Goal: Transaction & Acquisition: Book appointment/travel/reservation

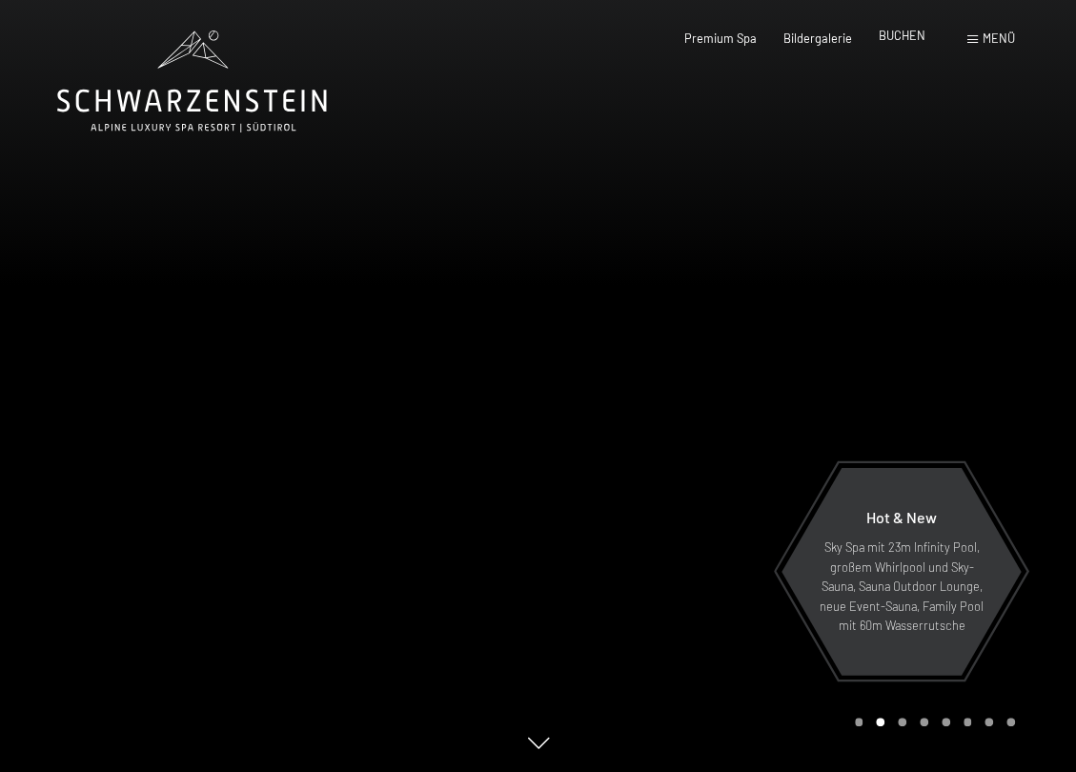
click at [914, 35] on span "BUCHEN" at bounding box center [902, 35] width 47 height 15
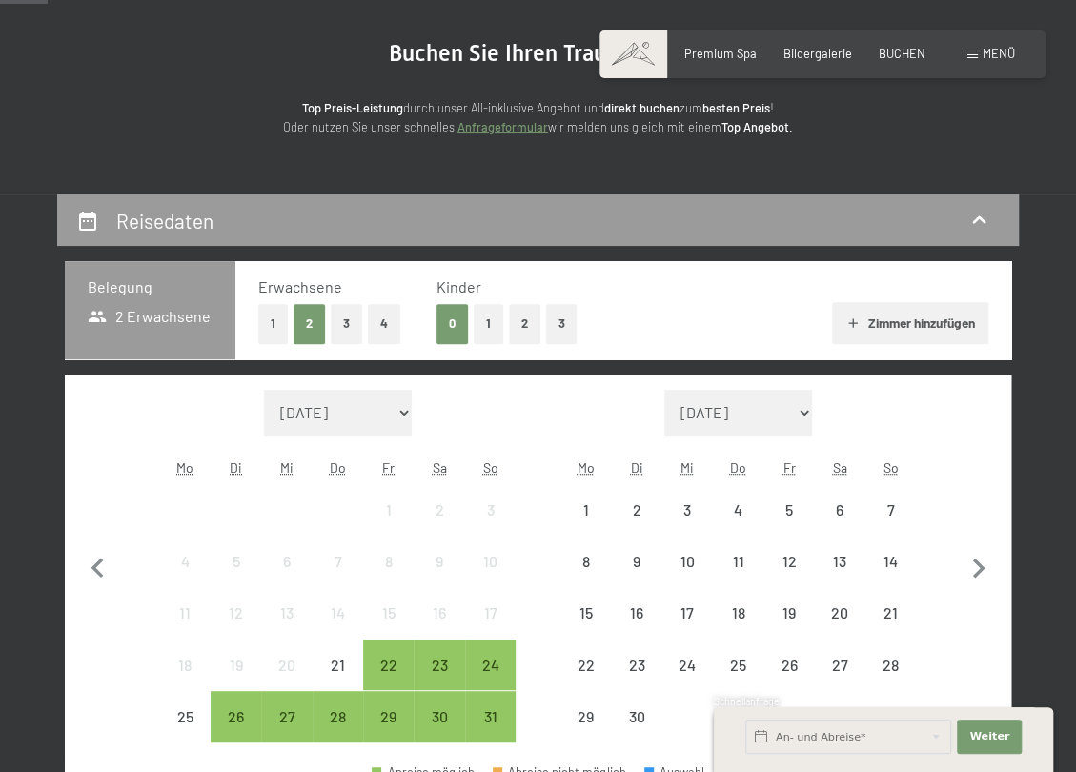
scroll to position [286, 0]
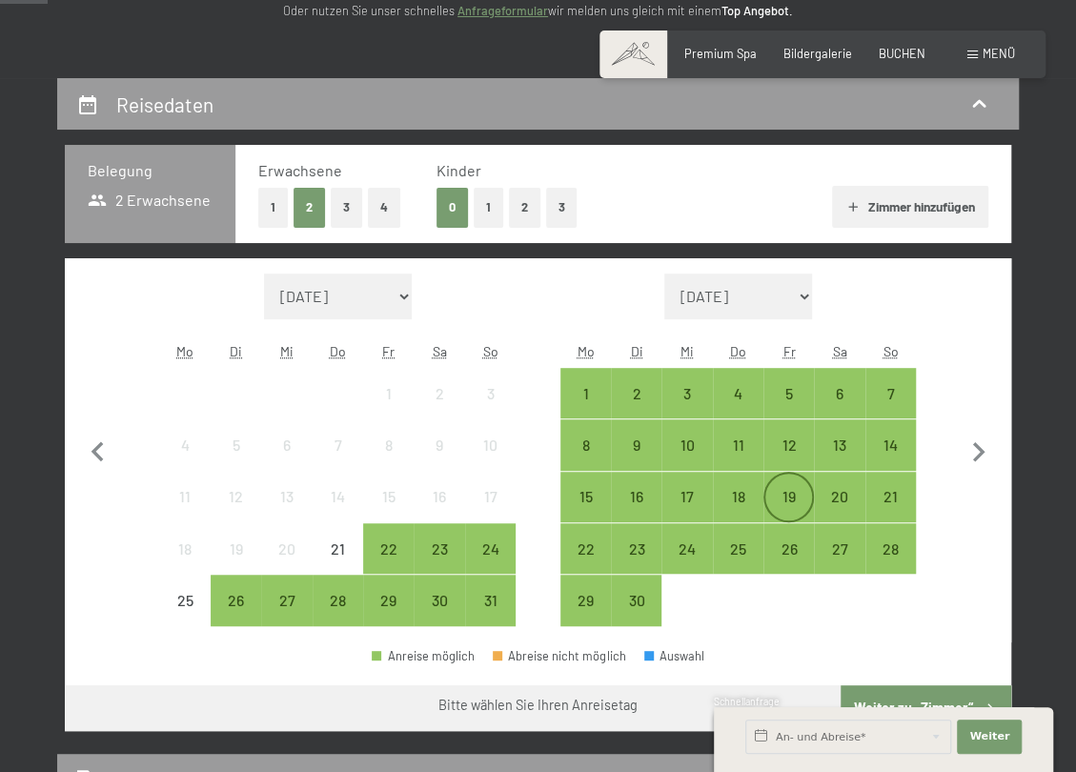
click at [799, 476] on div "19" at bounding box center [789, 497] width 47 height 47
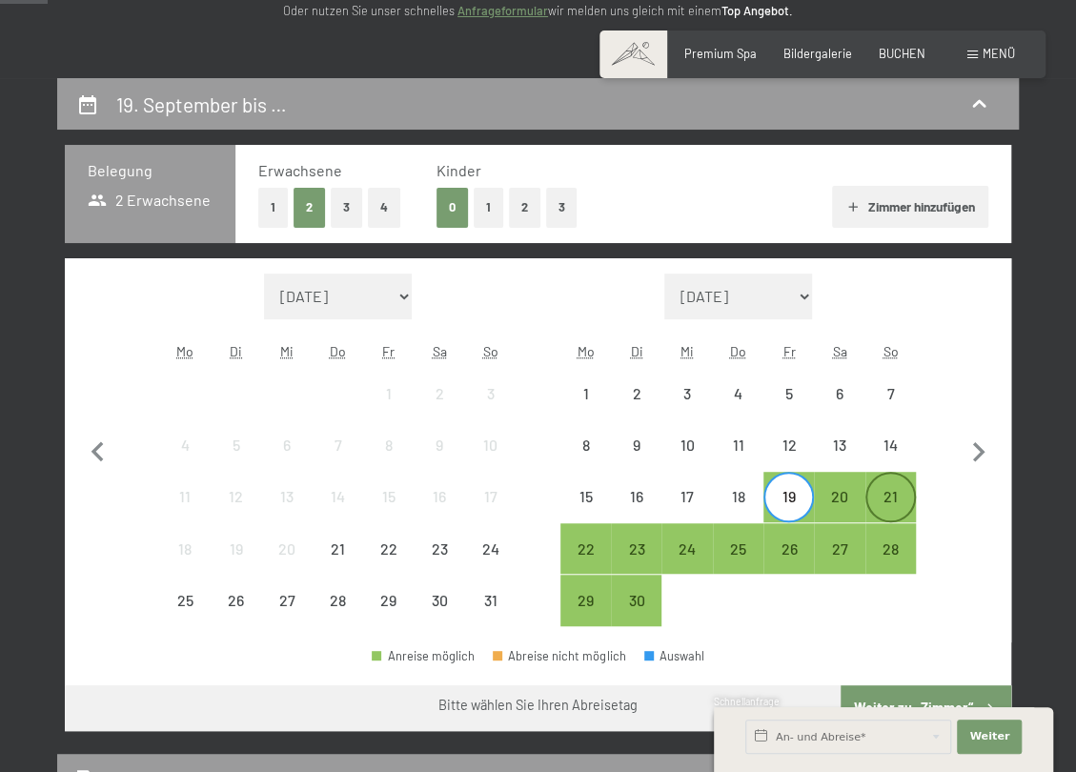
click at [905, 495] on div "21" at bounding box center [891, 512] width 47 height 47
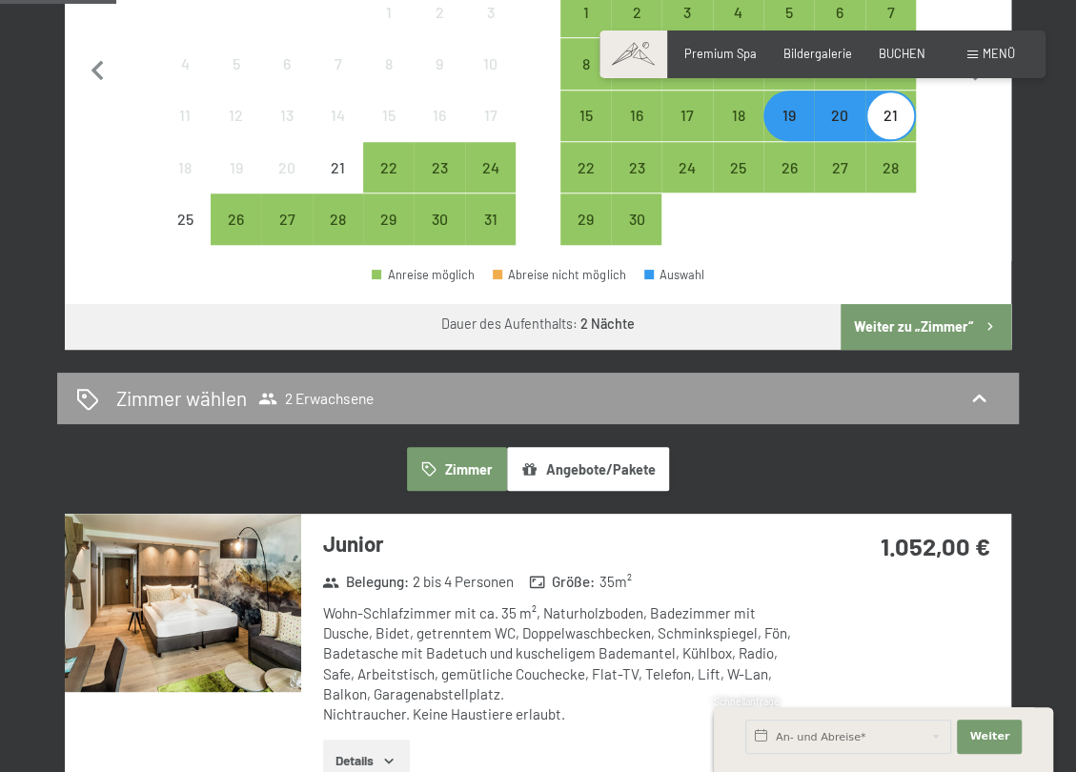
click at [932, 317] on button "Weiter zu „Zimmer“" at bounding box center [926, 327] width 171 height 46
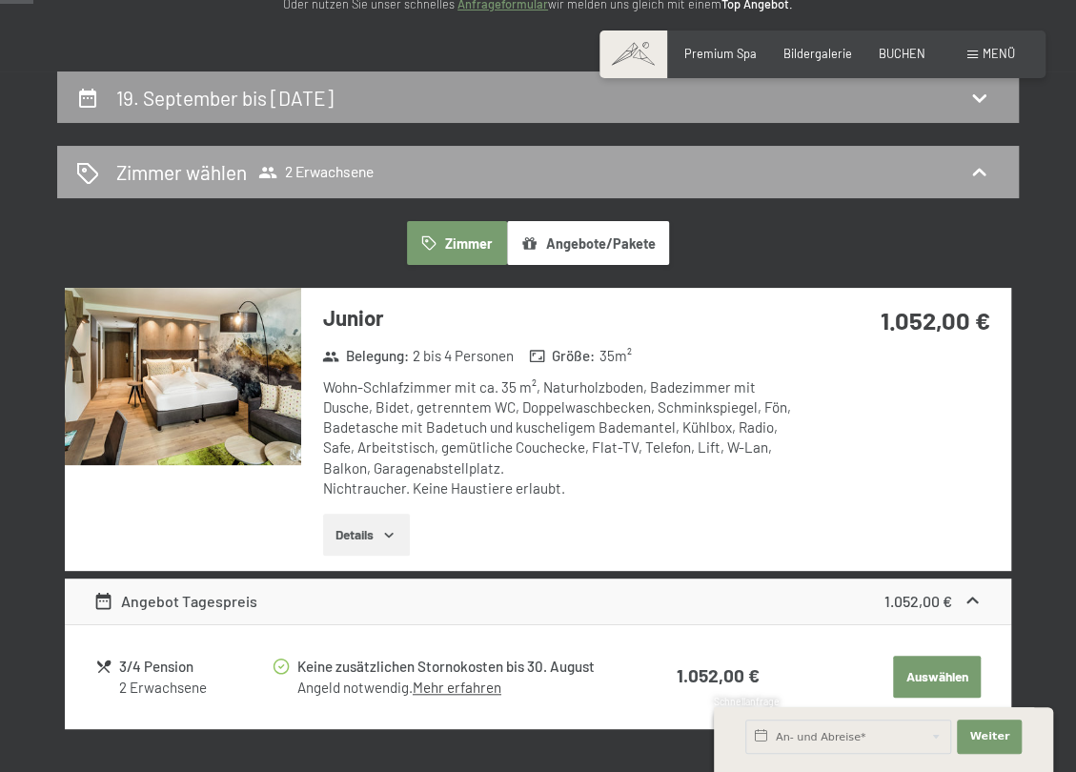
scroll to position [174, 0]
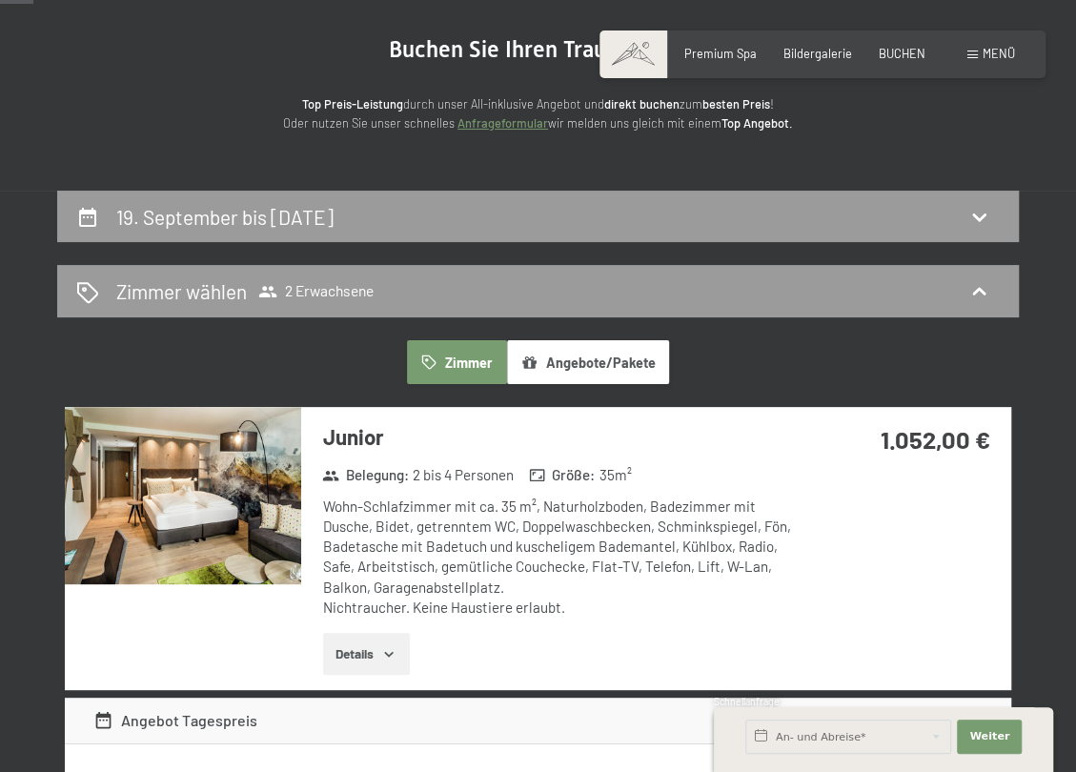
click at [199, 483] on img at bounding box center [183, 495] width 236 height 177
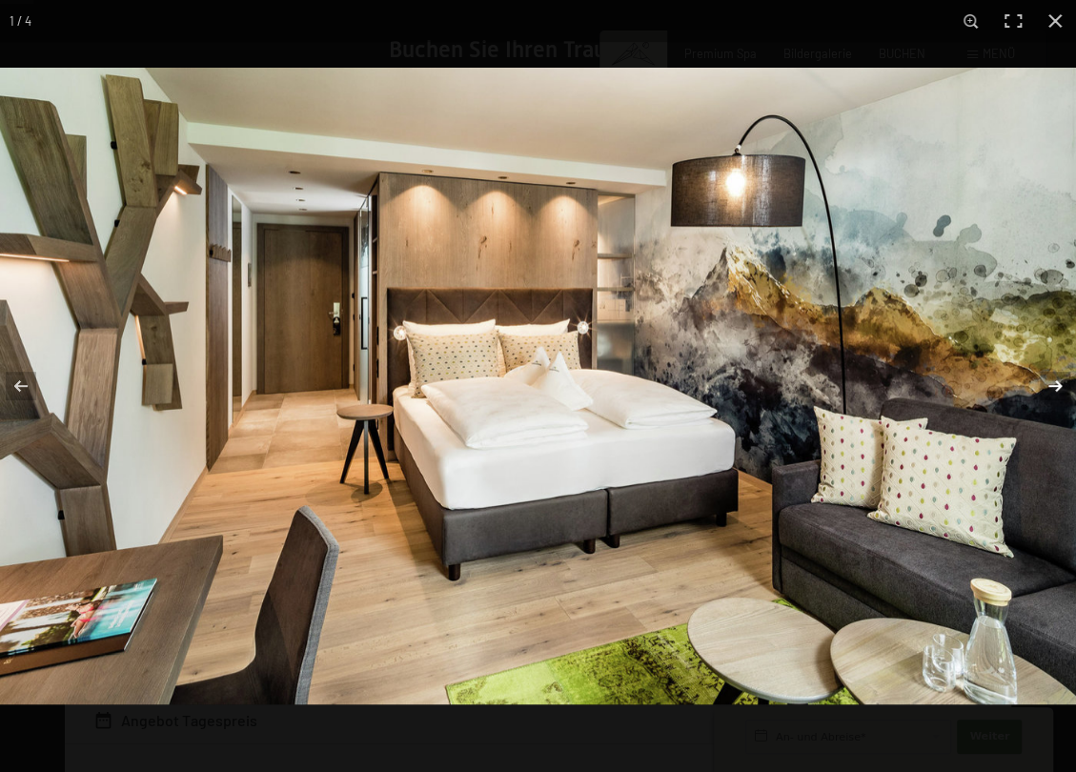
click at [1058, 378] on button "button" at bounding box center [1043, 385] width 67 height 95
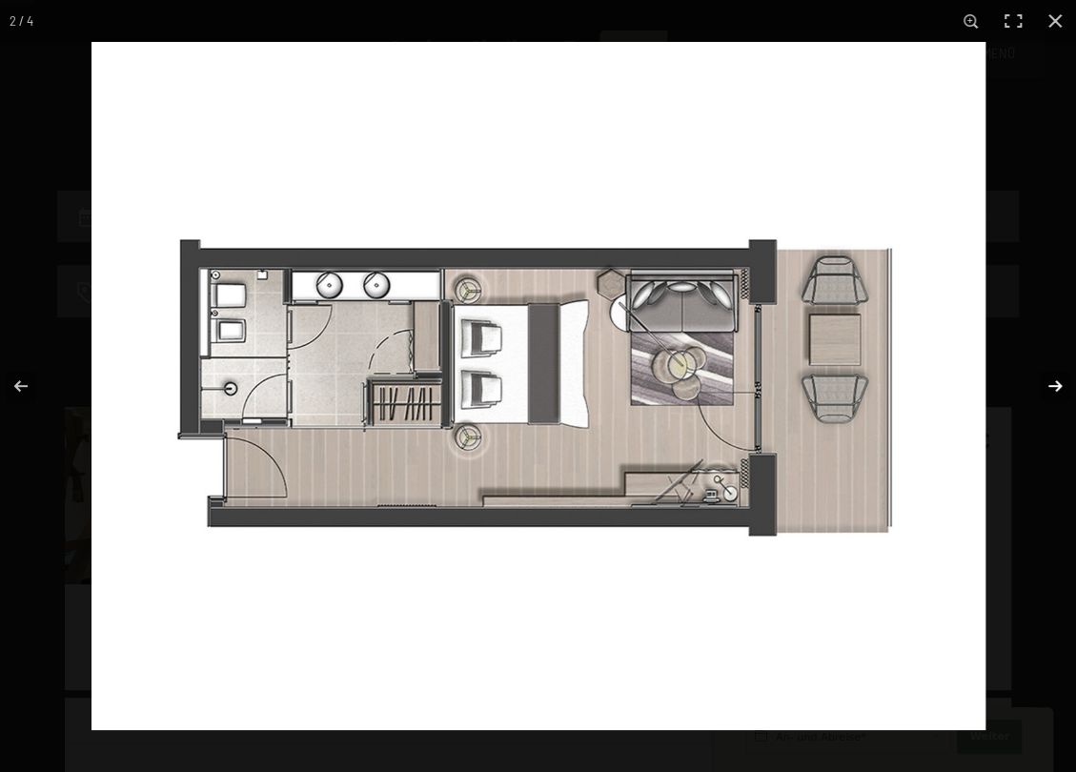
click at [1058, 378] on button "button" at bounding box center [1043, 385] width 67 height 95
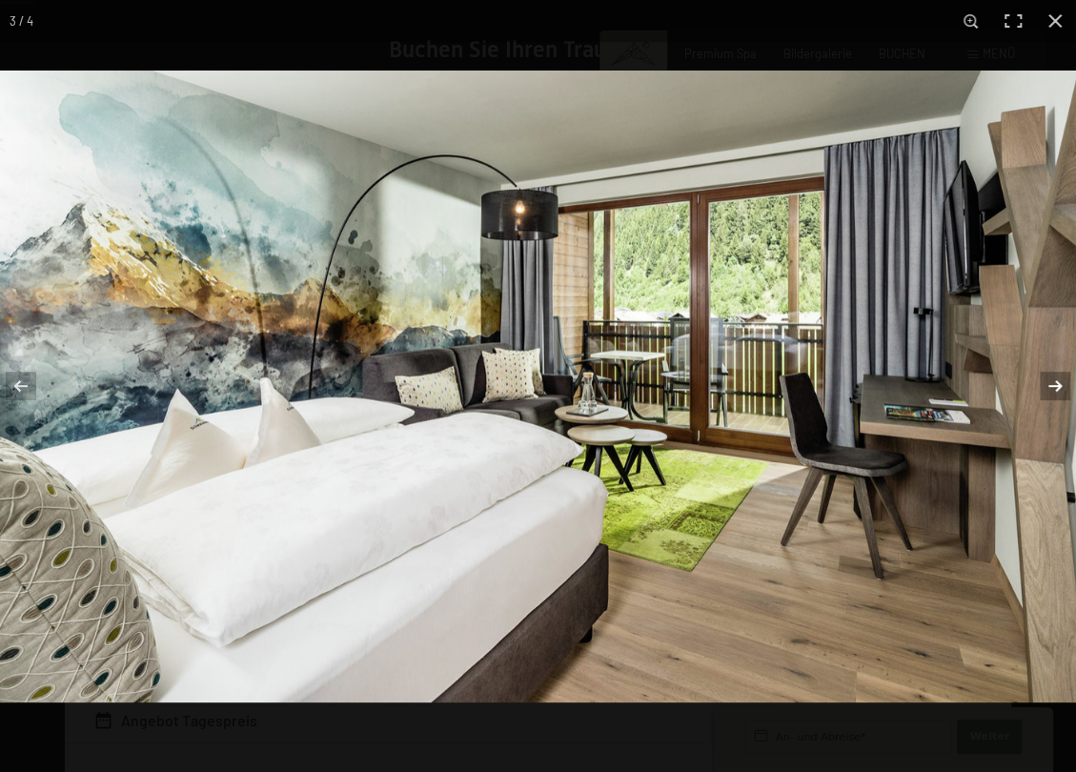
click at [1058, 378] on button "button" at bounding box center [1043, 385] width 67 height 95
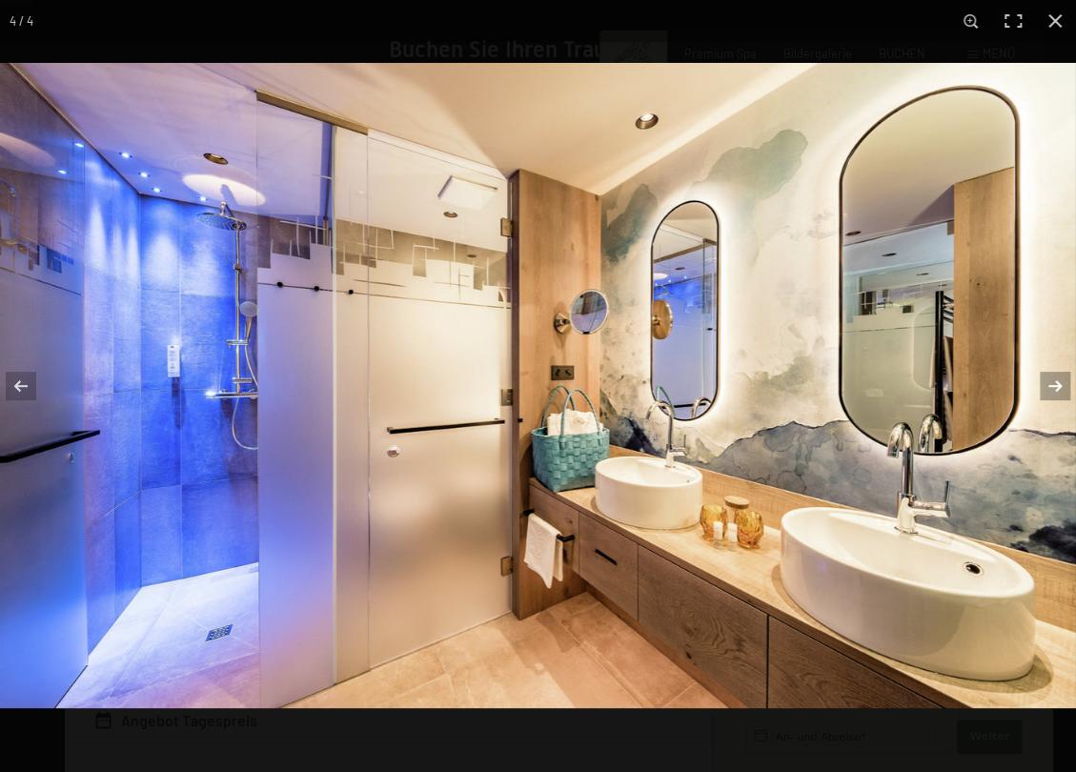
click at [1058, 378] on button "button" at bounding box center [1043, 385] width 67 height 95
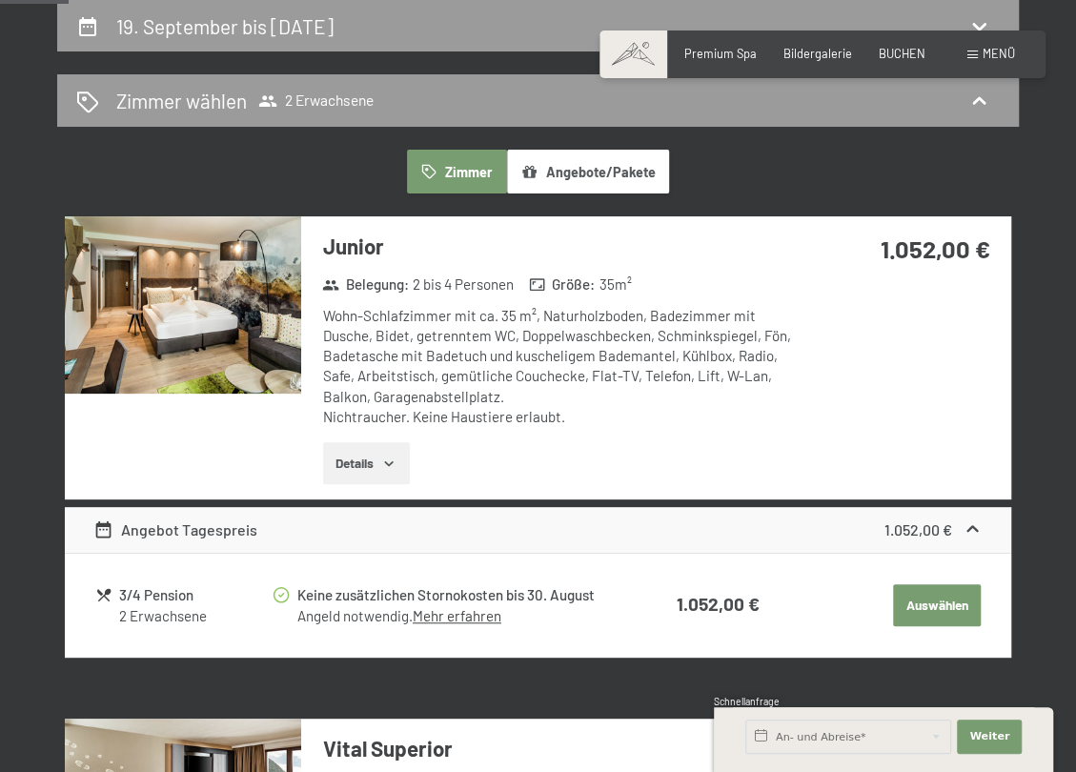
scroll to position [0, 0]
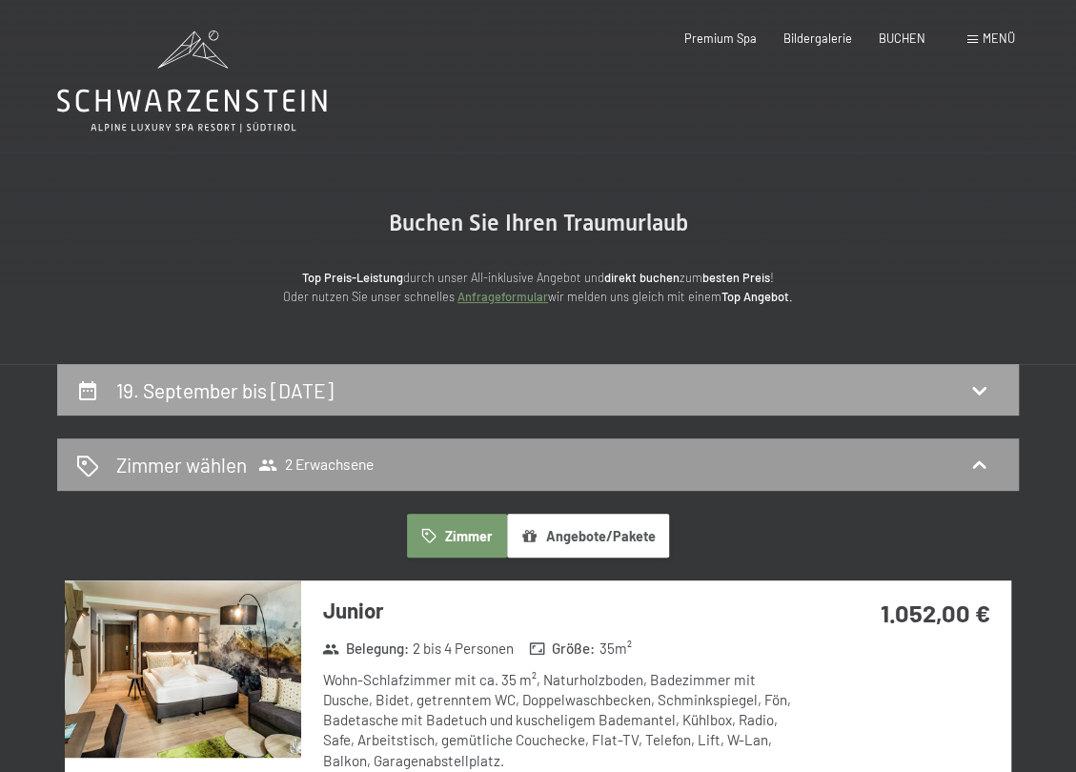
click at [334, 387] on h2 "19. September bis [DATE]" at bounding box center [224, 391] width 217 height 24
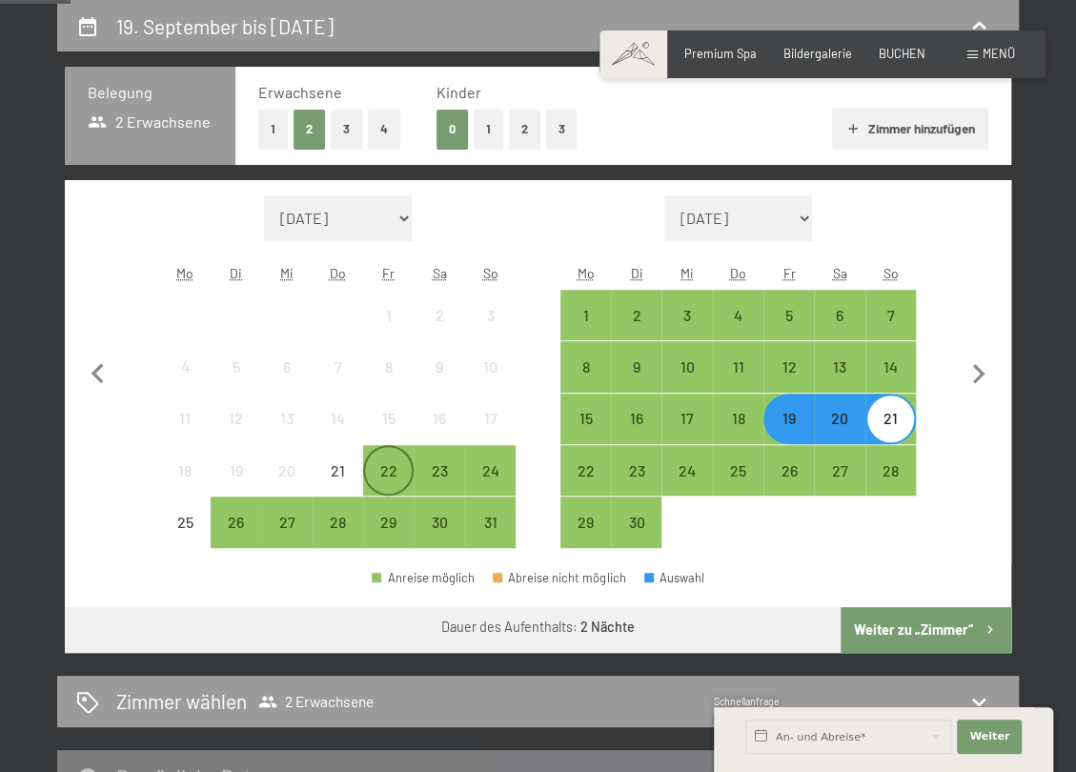
click at [390, 453] on div "22" at bounding box center [388, 470] width 47 height 47
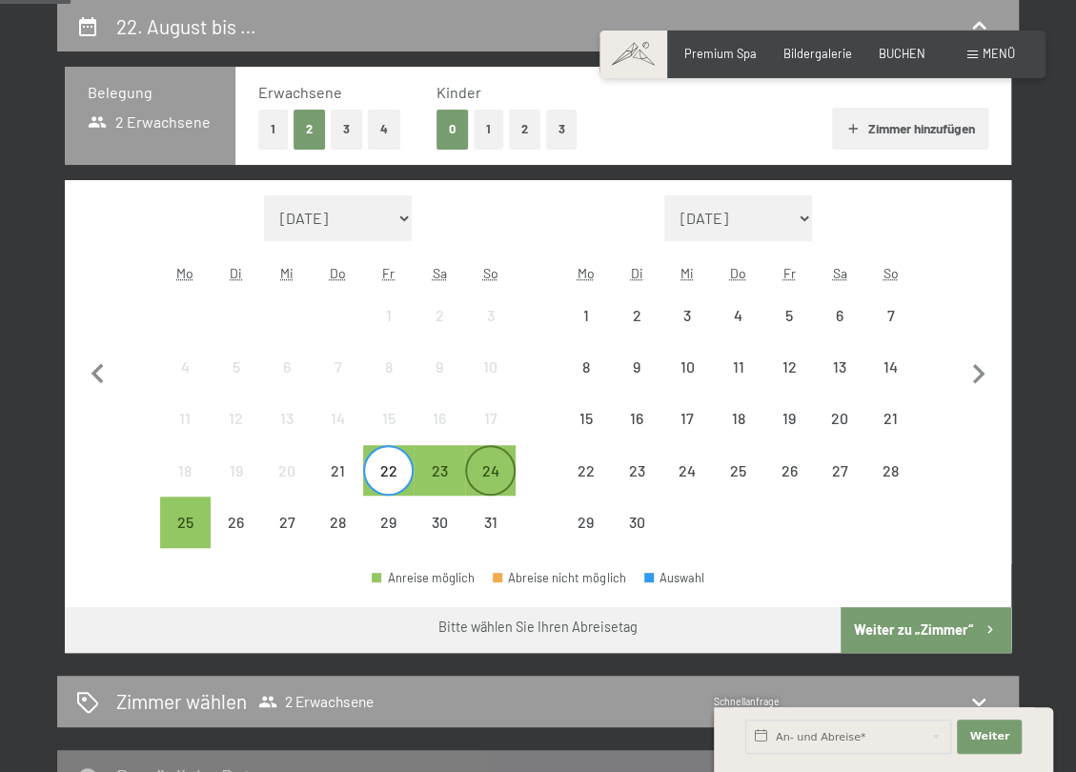
click at [483, 471] on div "24" at bounding box center [490, 486] width 47 height 47
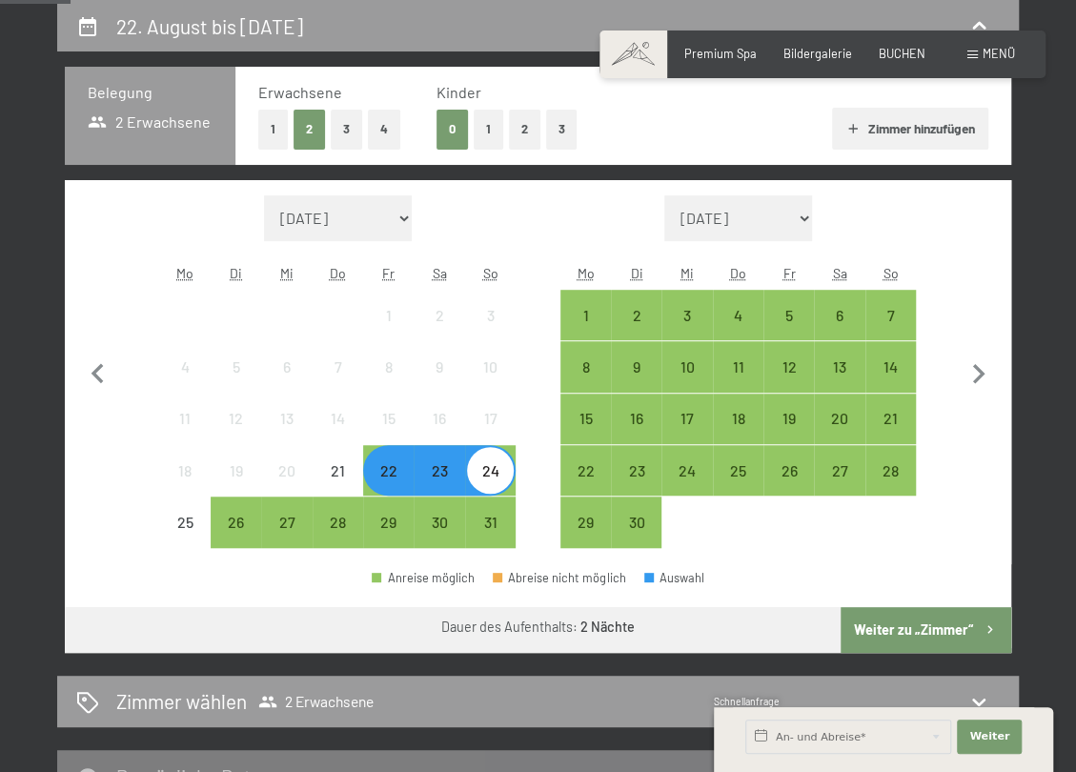
click at [916, 630] on button "Weiter zu „Zimmer“" at bounding box center [926, 630] width 171 height 46
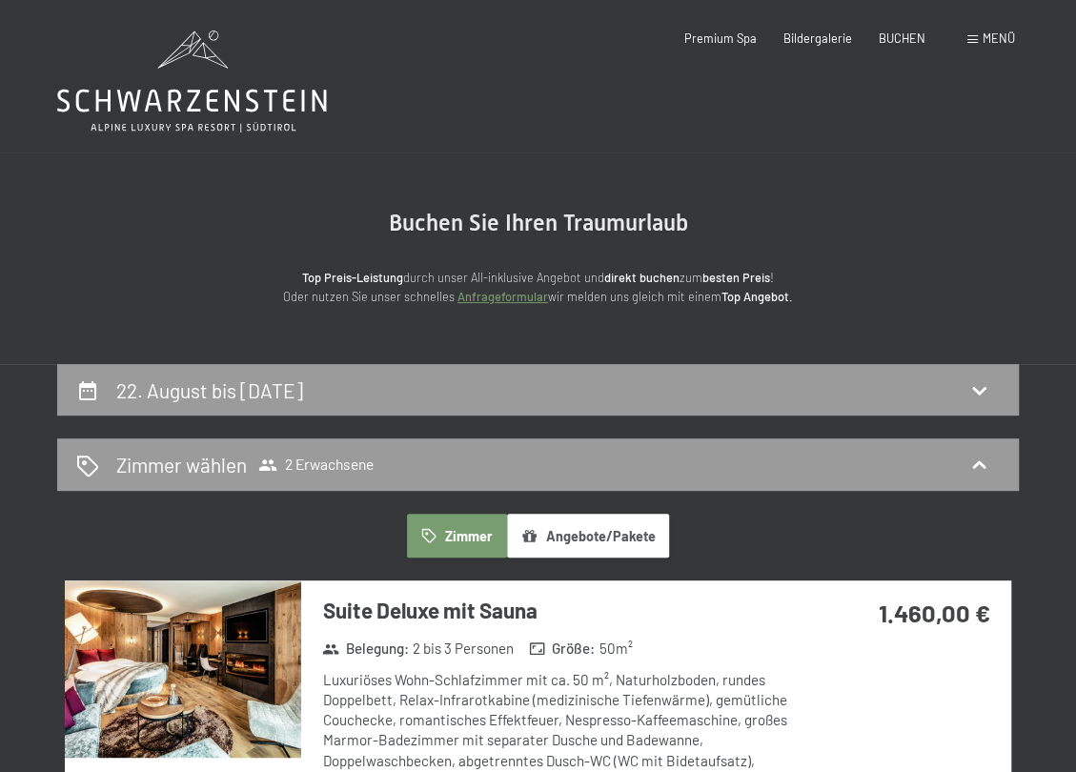
scroll to position [0, 0]
click at [303, 393] on h2 "22. August bis [DATE]" at bounding box center [209, 391] width 187 height 24
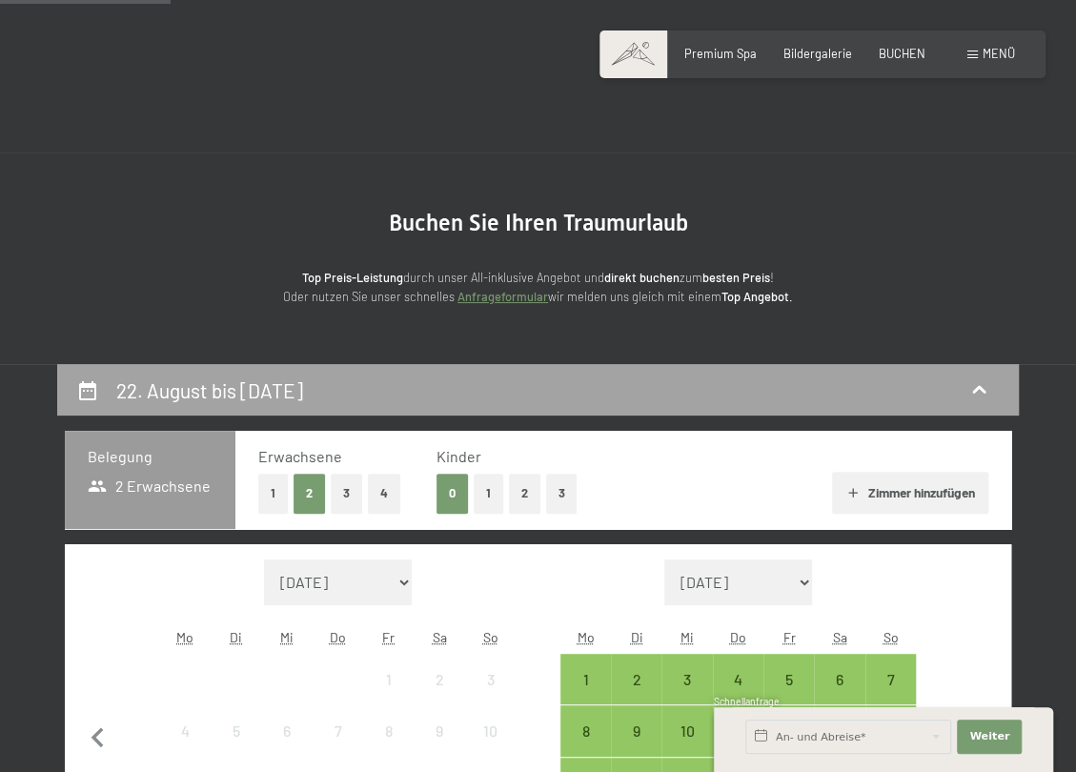
scroll to position [364, 0]
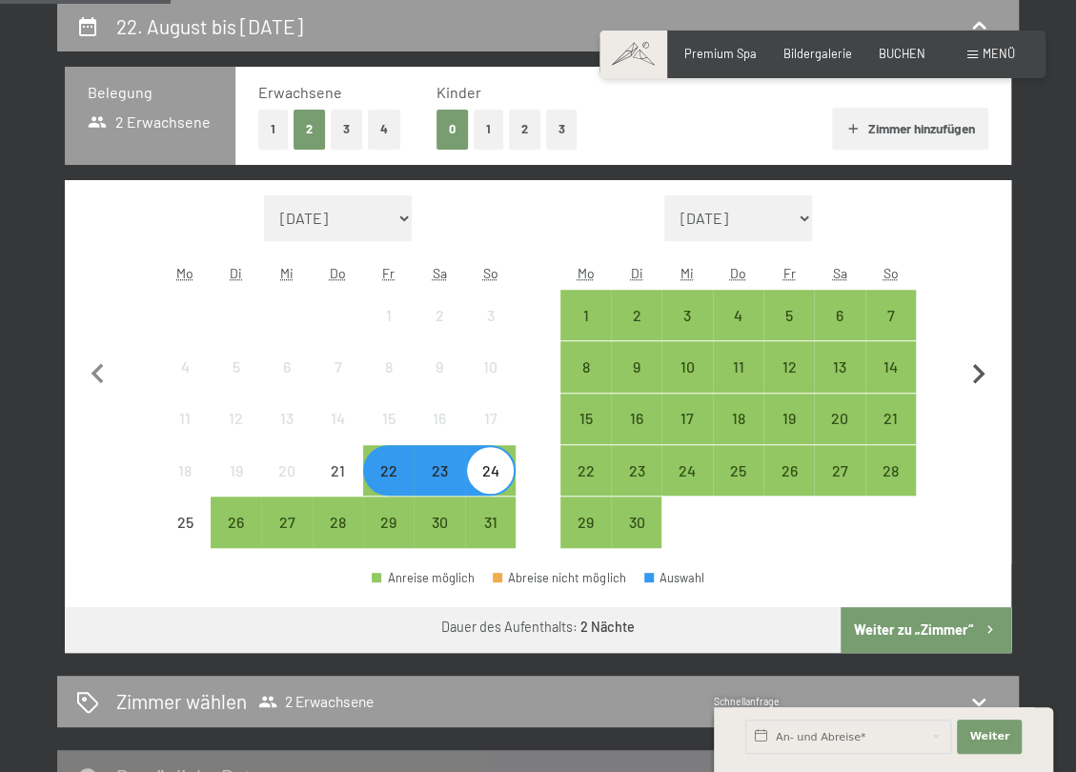
click at [980, 365] on icon "button" at bounding box center [979, 375] width 40 height 40
select select "[DATE]"
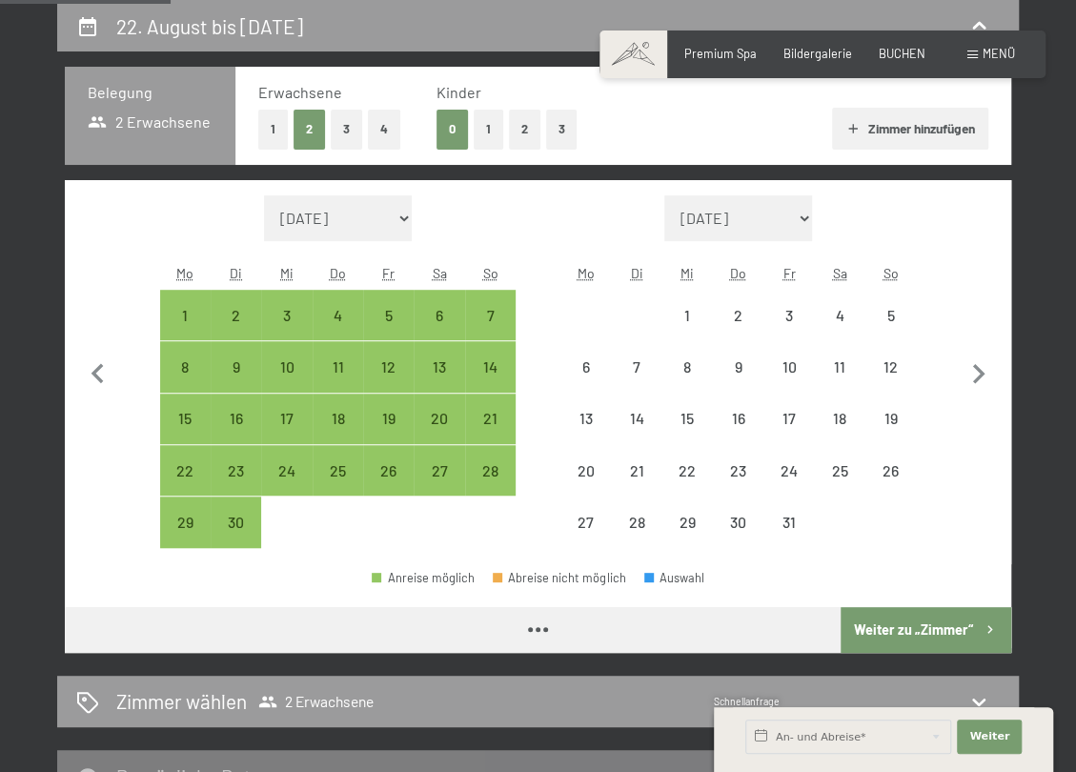
select select "[DATE]"
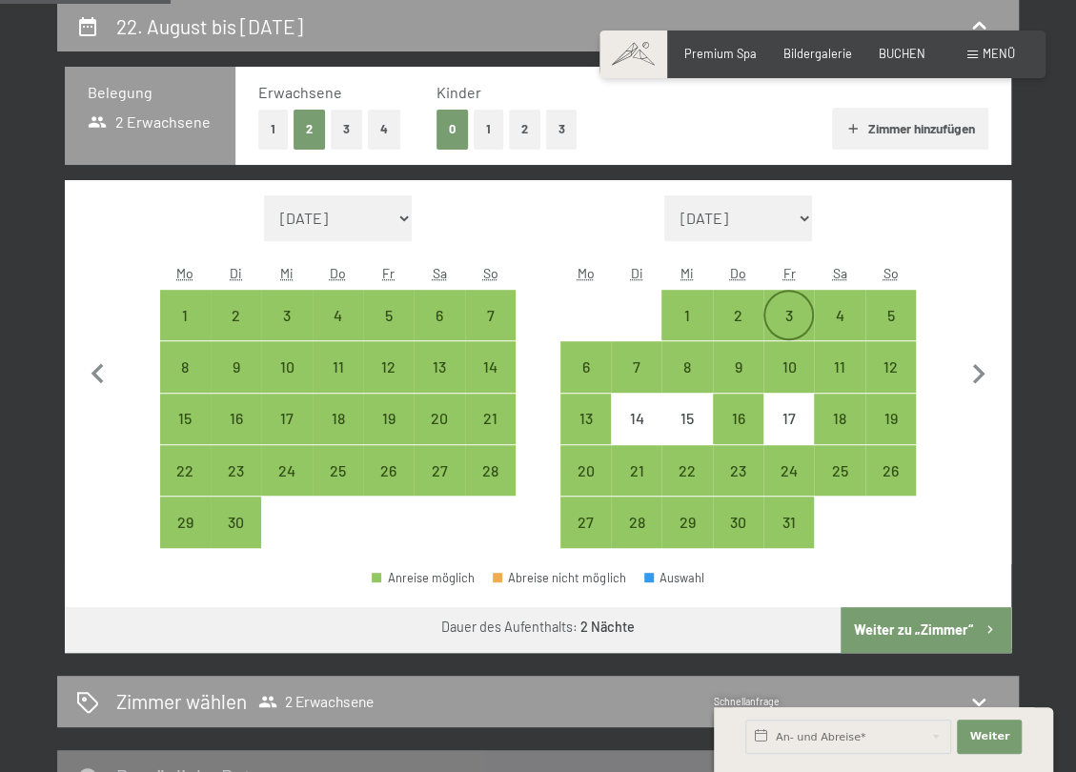
click at [781, 313] on div "3" at bounding box center [789, 331] width 47 height 47
select select "[DATE]"
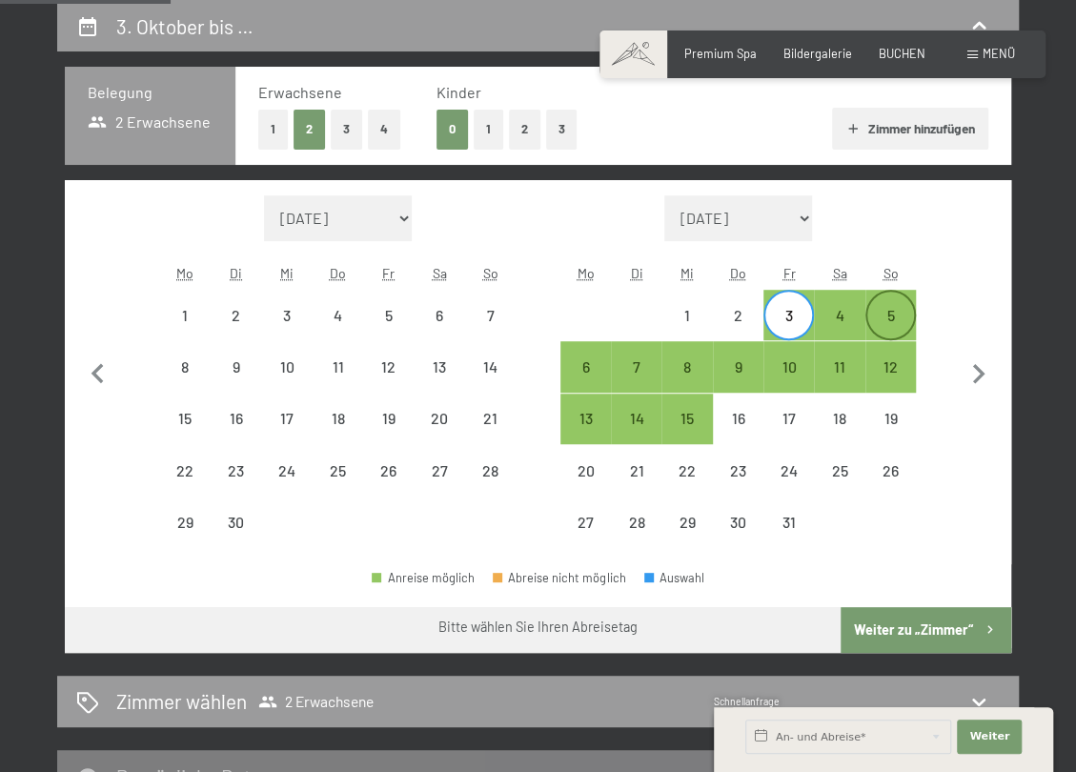
click at [885, 316] on div "5" at bounding box center [891, 331] width 47 height 47
select select "[DATE]"
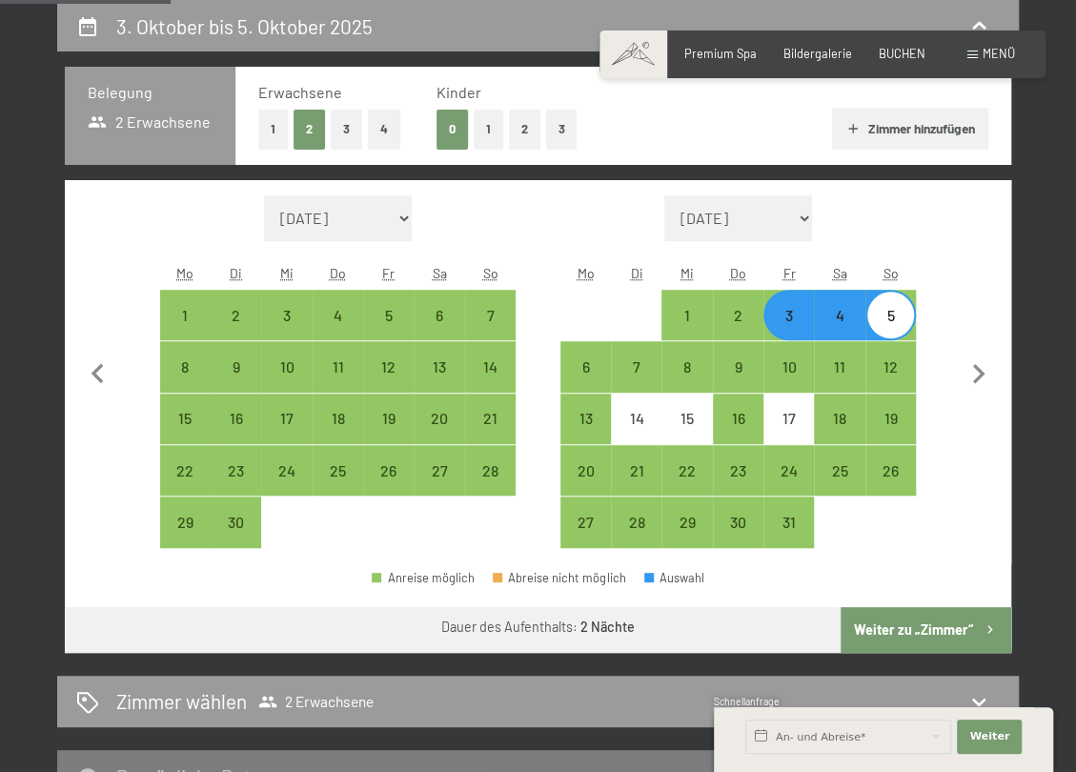
click at [935, 632] on button "Weiter zu „Zimmer“" at bounding box center [926, 630] width 171 height 46
select select "[DATE]"
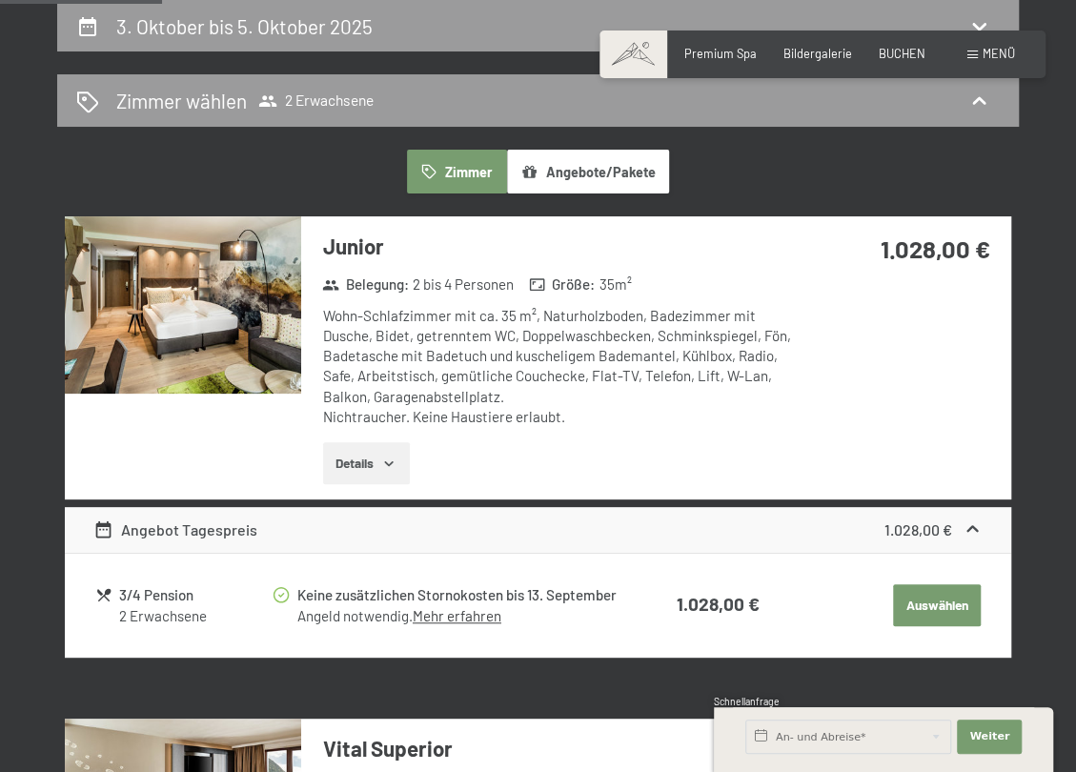
scroll to position [841, 0]
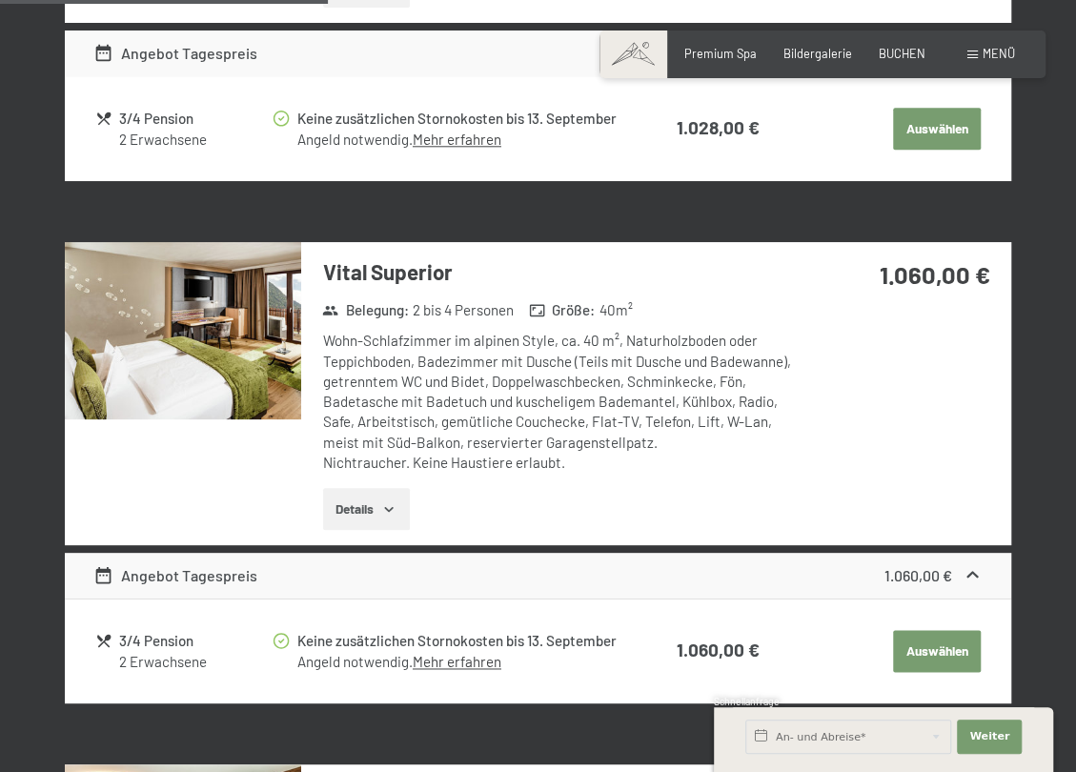
click at [247, 362] on img at bounding box center [183, 330] width 236 height 177
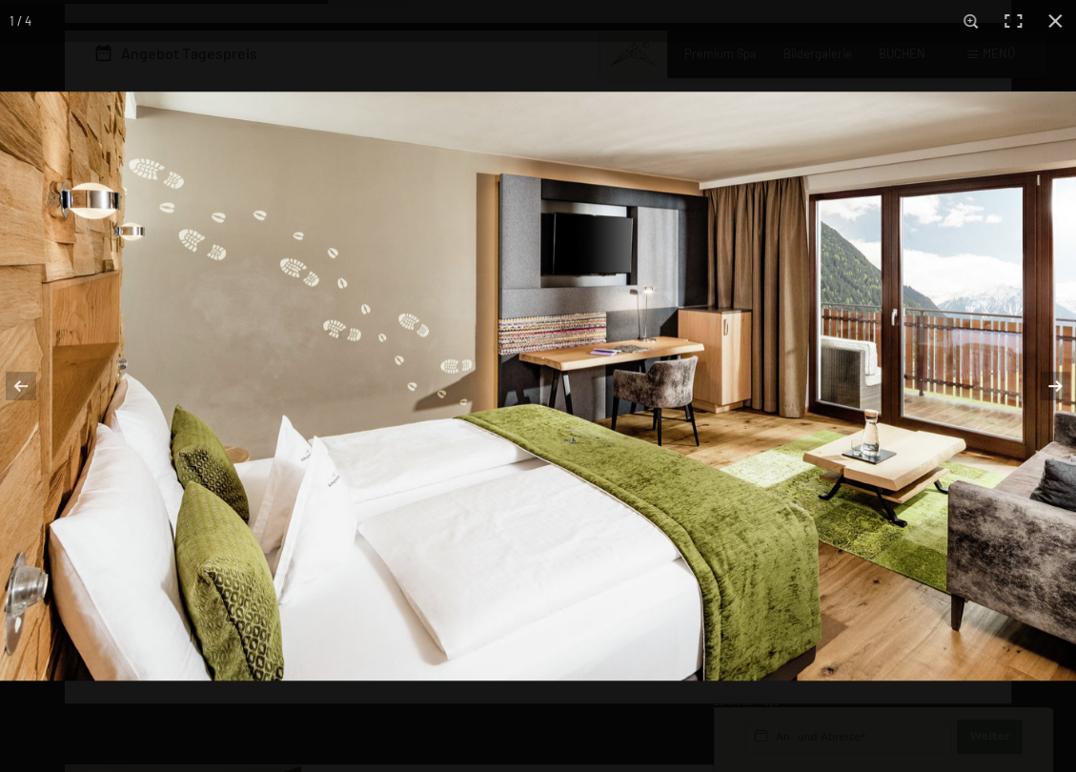
click at [1053, 379] on button "button" at bounding box center [1043, 385] width 67 height 95
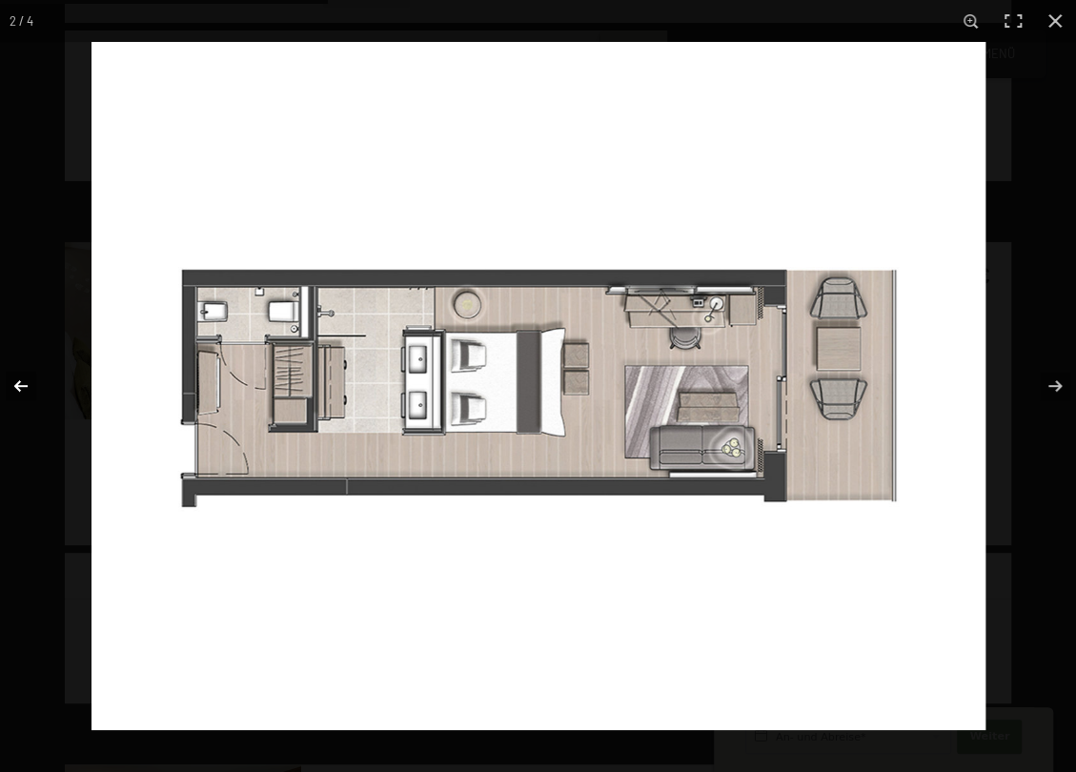
click at [19, 388] on button "button" at bounding box center [33, 385] width 67 height 95
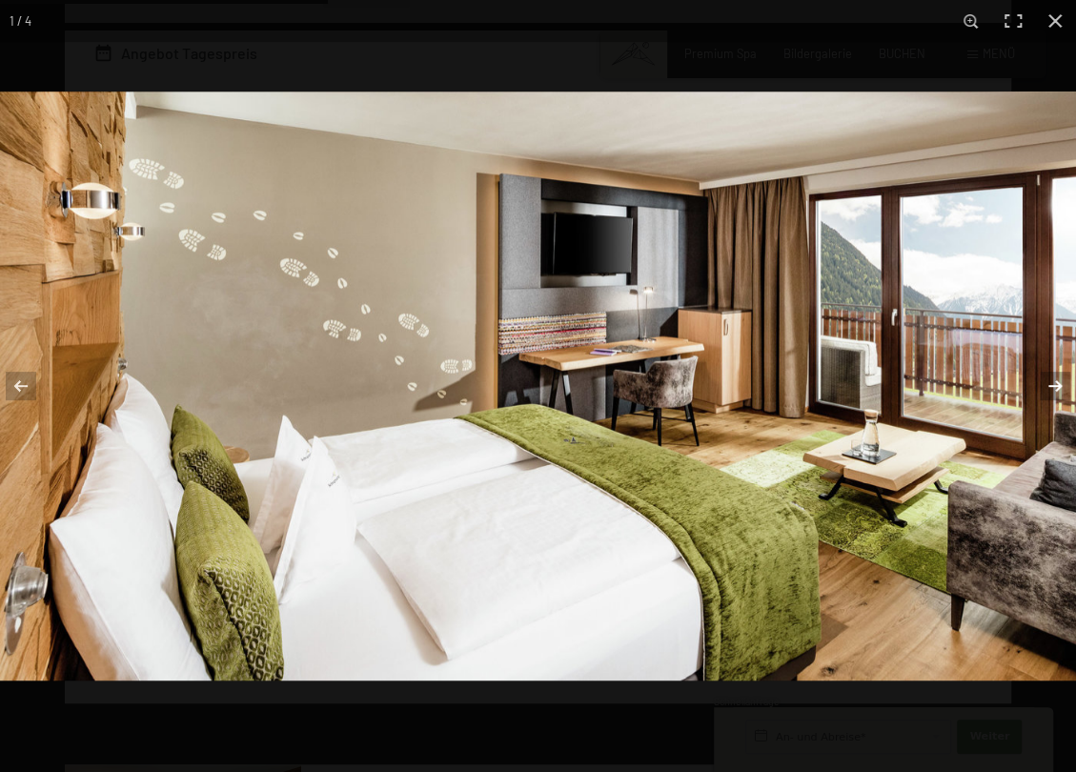
click at [1055, 383] on button "button" at bounding box center [1043, 385] width 67 height 95
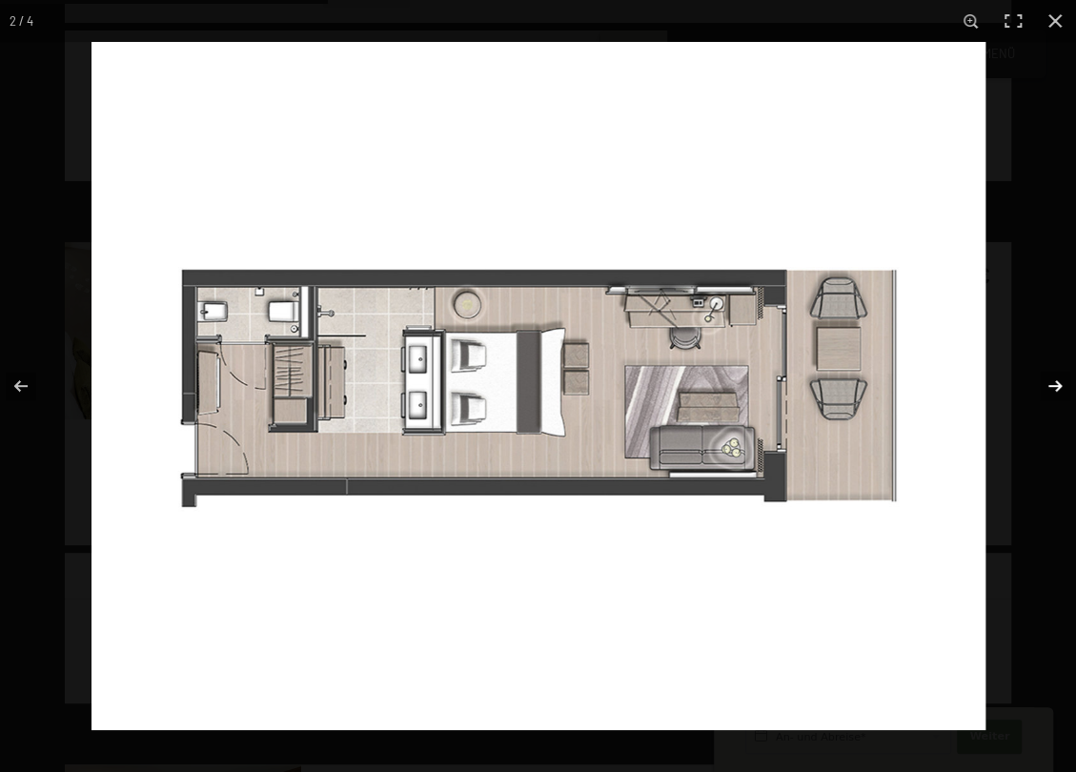
click at [1055, 383] on button "button" at bounding box center [1043, 385] width 67 height 95
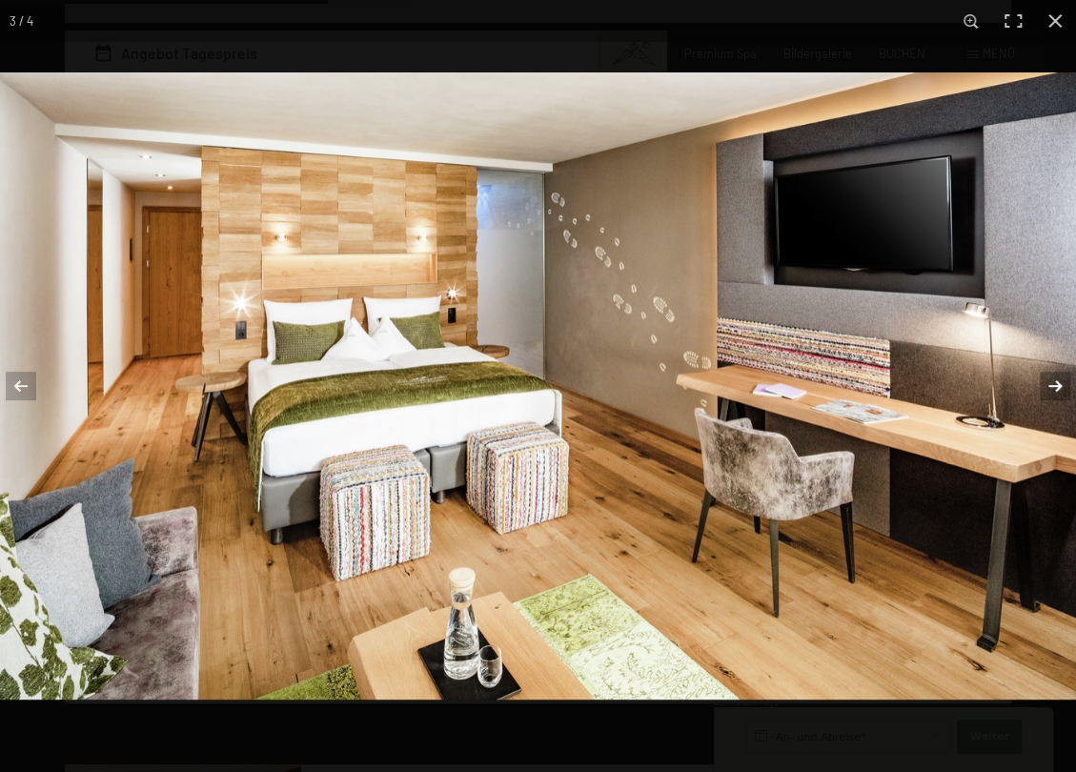
click at [1055, 383] on button "button" at bounding box center [1043, 385] width 67 height 95
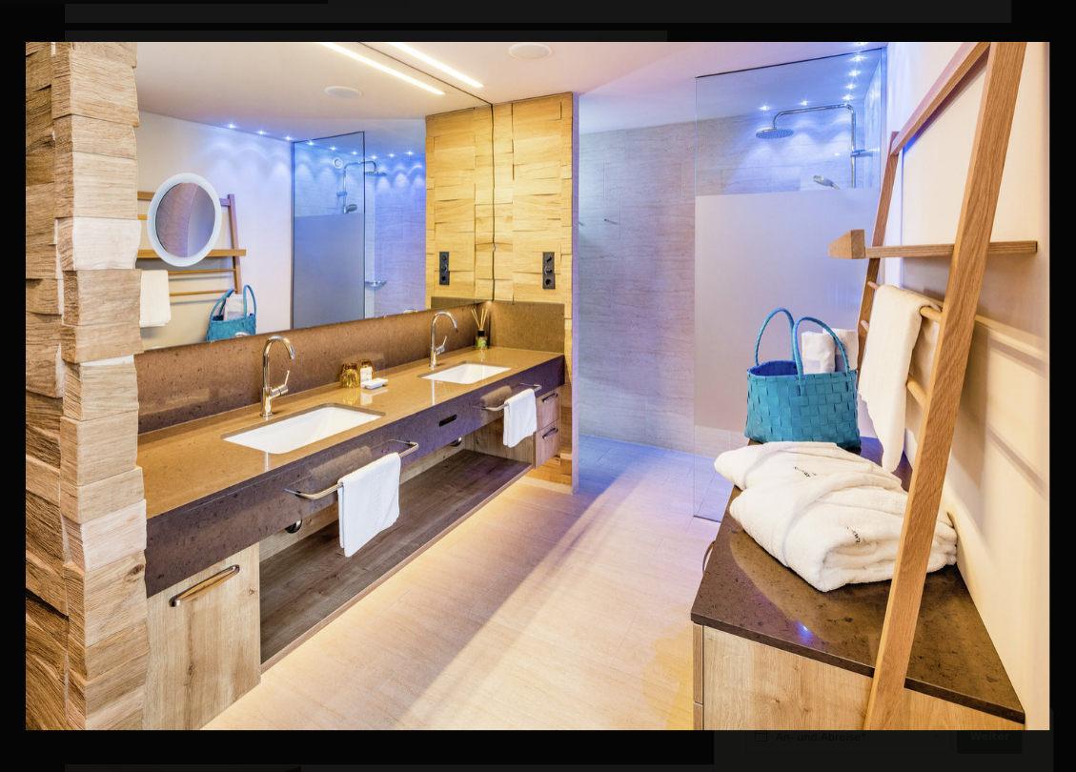
click at [1055, 383] on button "button" at bounding box center [1043, 385] width 67 height 95
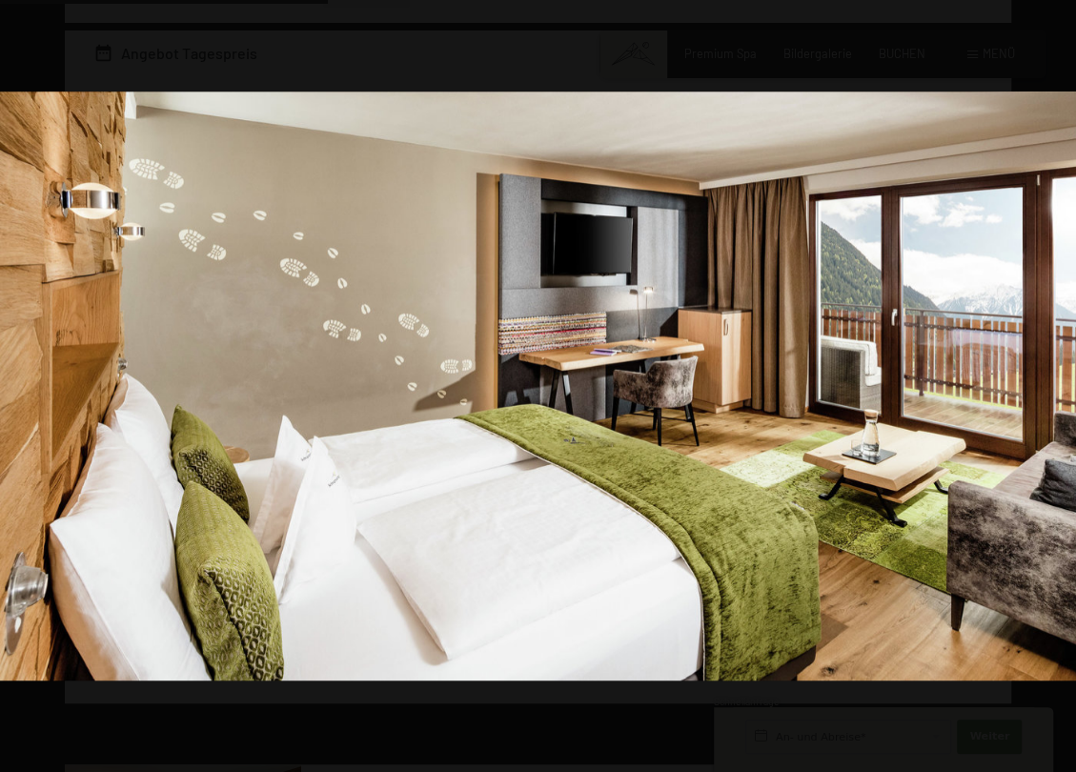
click at [1055, 383] on button "button" at bounding box center [1043, 385] width 67 height 95
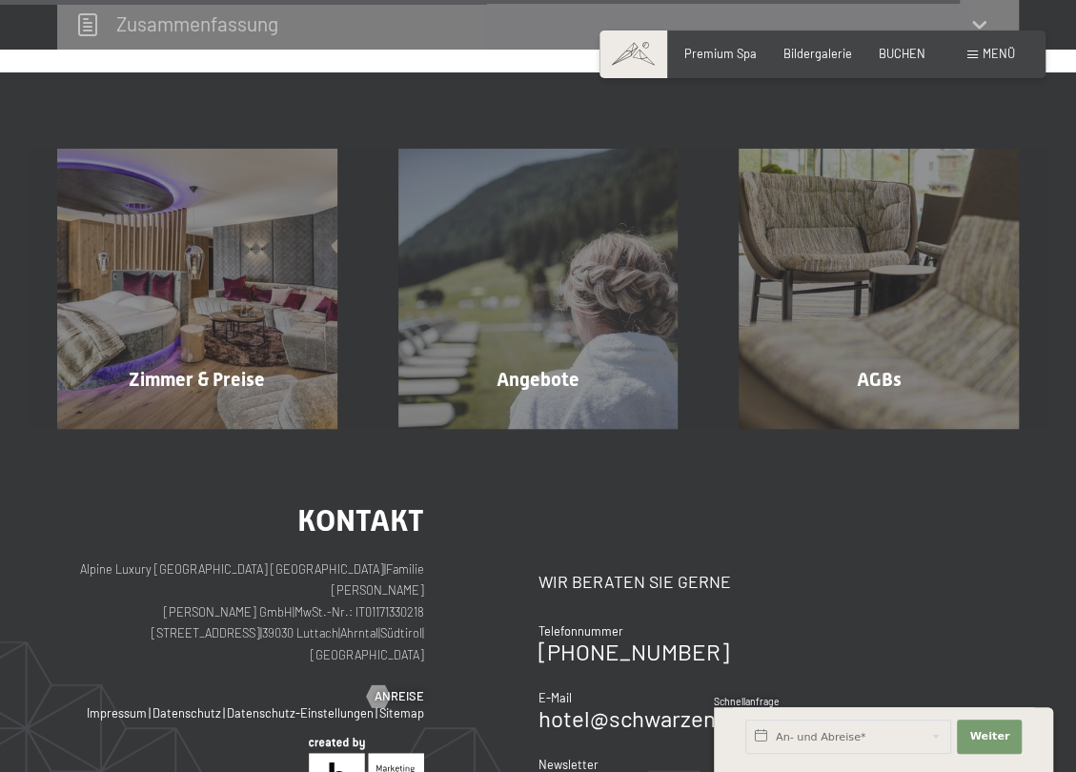
scroll to position [2760, 0]
